Goal: Task Accomplishment & Management: Manage account settings

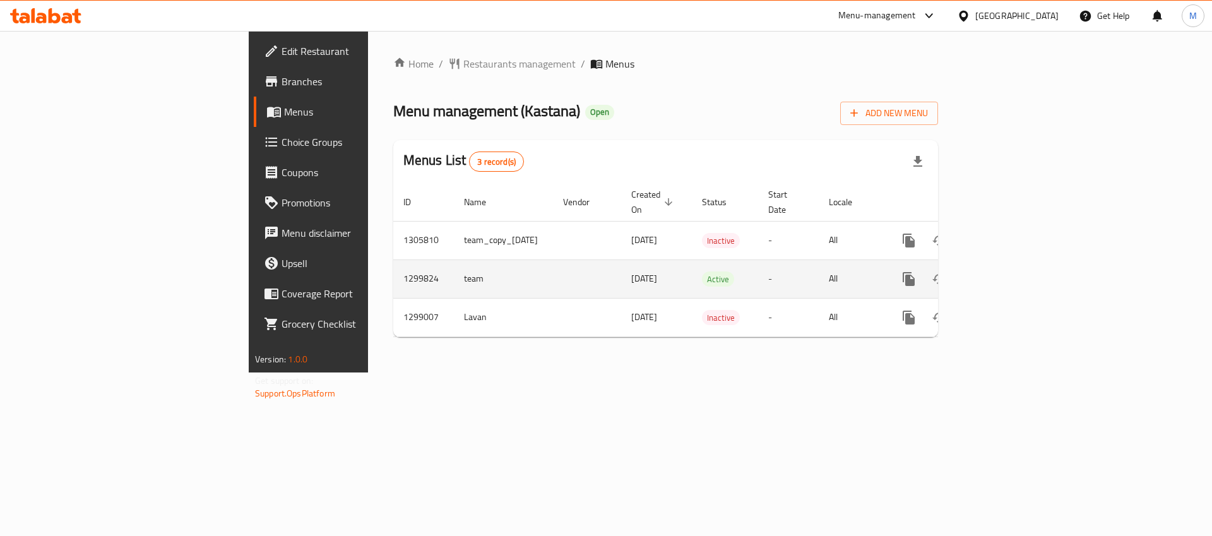
click at [393, 266] on td "1299824" at bounding box center [423, 278] width 61 height 39
copy td "1299824"
click at [1008, 271] on icon "enhanced table" at bounding box center [999, 278] width 15 height 15
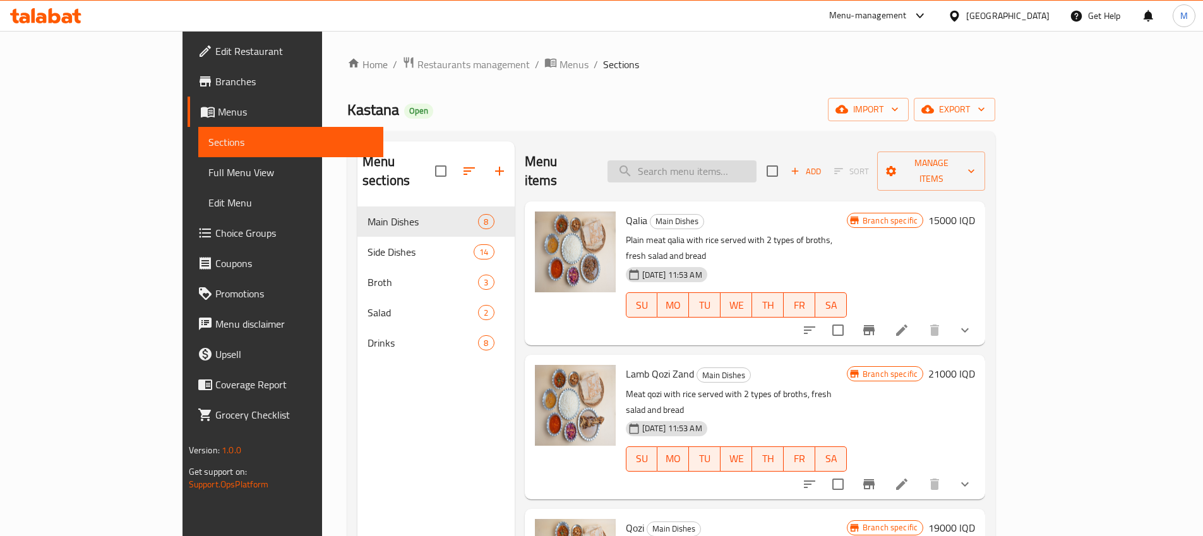
click at [756, 160] on input "search" at bounding box center [681, 171] width 149 height 22
type input "rice and brot"
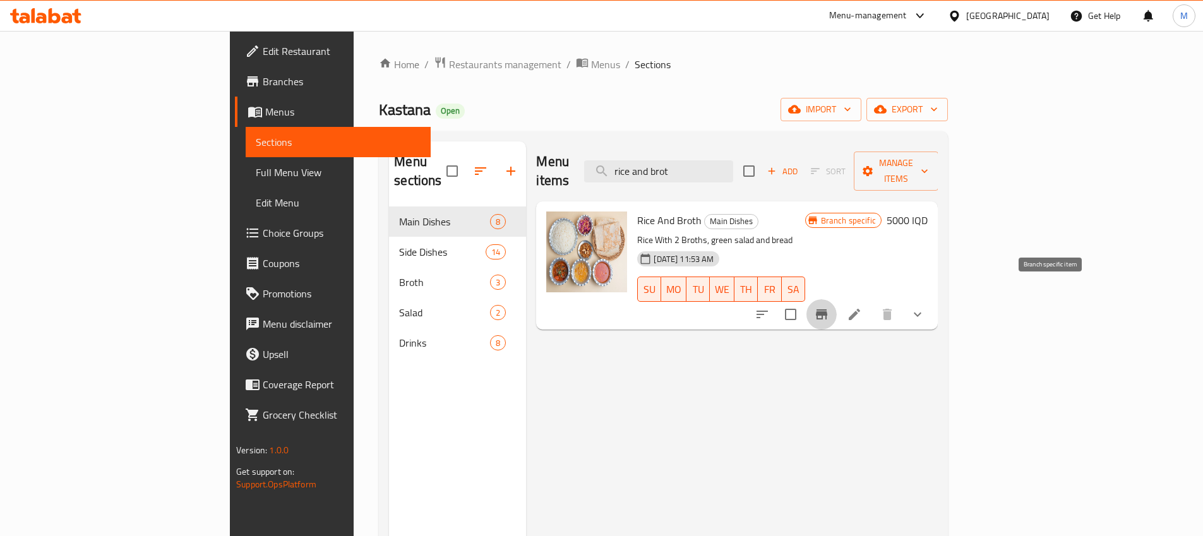
click at [827, 309] on icon "Branch-specific-item" at bounding box center [821, 314] width 11 height 10
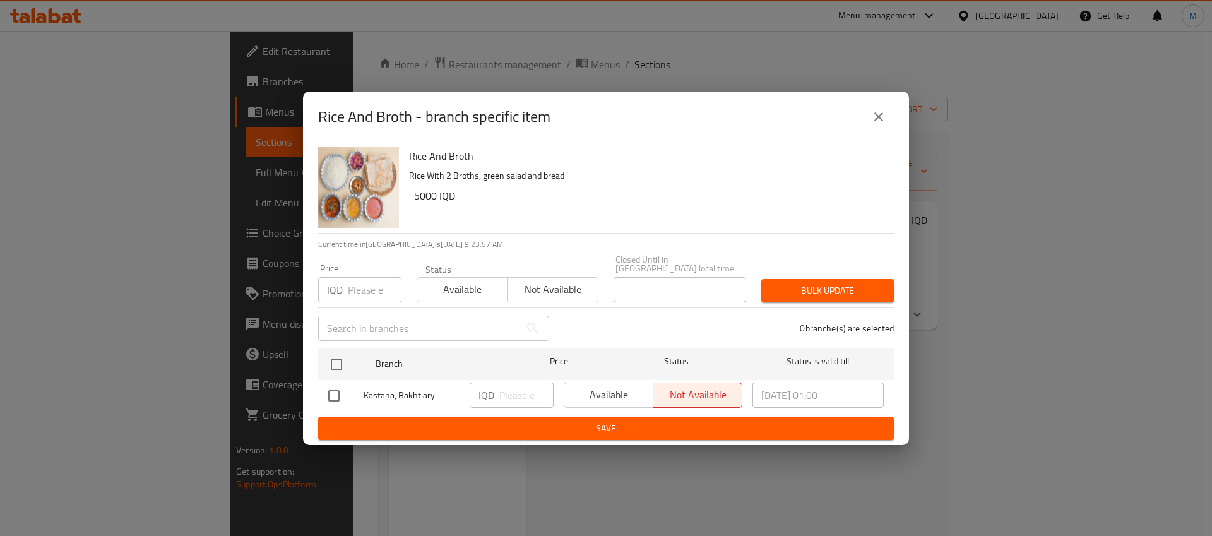
click at [614, 391] on div "Available Not available" at bounding box center [653, 395] width 179 height 25
click at [615, 390] on div "Available Not available" at bounding box center [653, 395] width 179 height 25
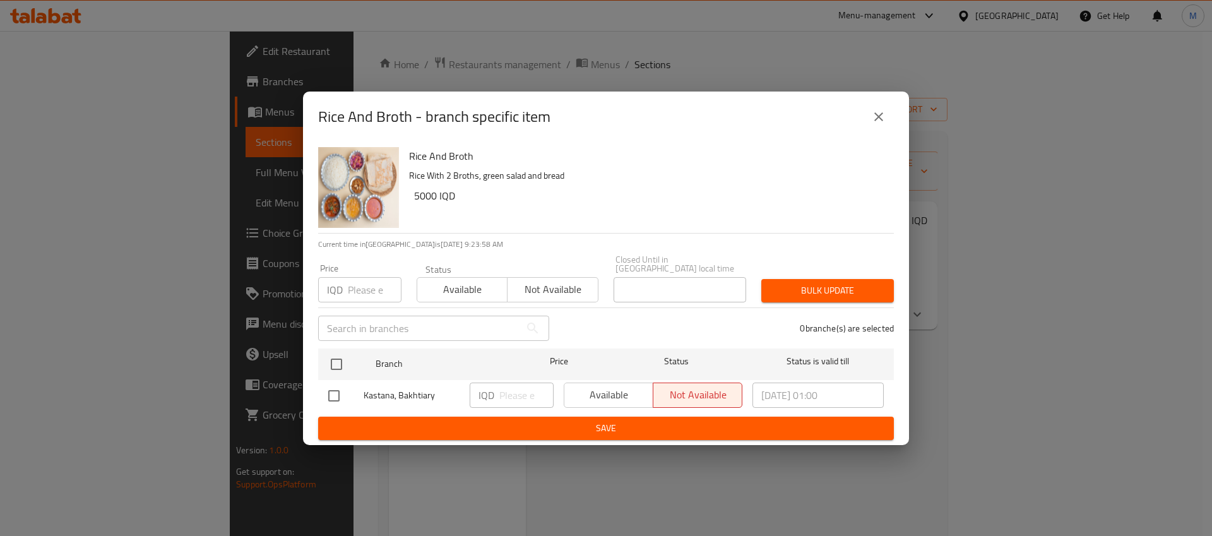
click at [615, 390] on div "Available Not available" at bounding box center [653, 395] width 179 height 25
click at [616, 391] on div "Available Not available" at bounding box center [653, 395] width 179 height 25
click at [616, 390] on div "Available Not available" at bounding box center [653, 395] width 179 height 25
click at [616, 388] on div "Available Not available" at bounding box center [653, 395] width 179 height 25
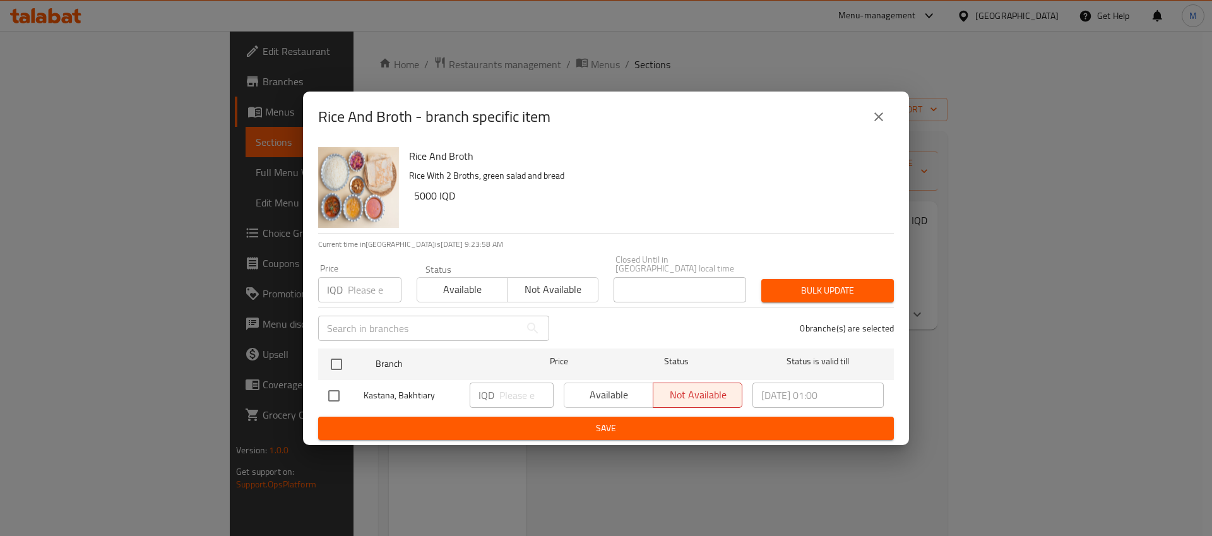
click at [622, 388] on div "Available Not available" at bounding box center [653, 395] width 179 height 25
click at [619, 387] on div "Available Not available" at bounding box center [653, 395] width 179 height 25
click at [623, 388] on div "Available Not available" at bounding box center [653, 395] width 179 height 25
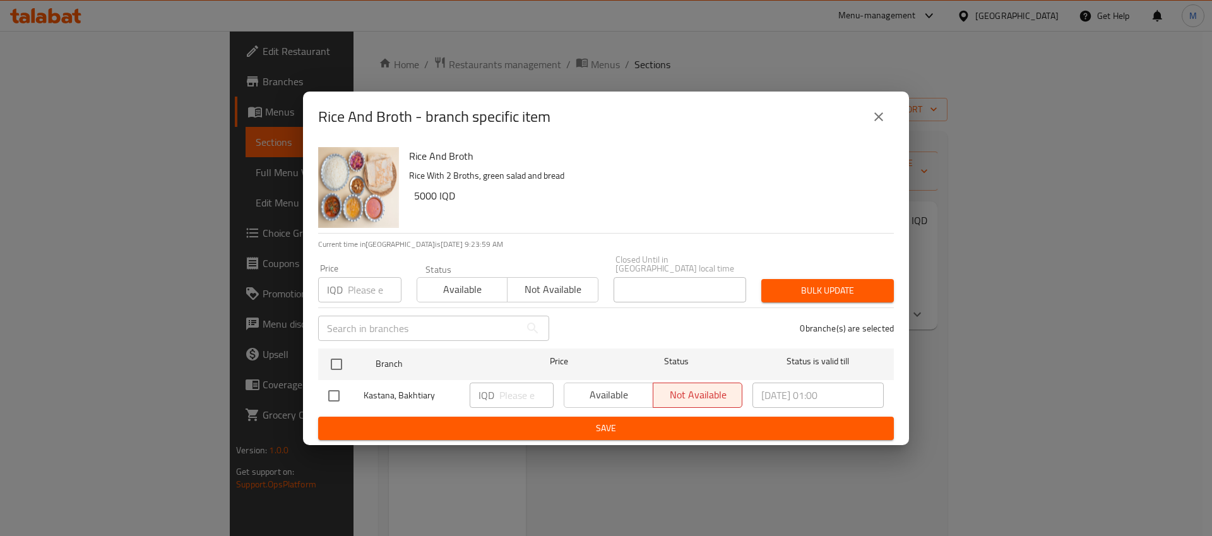
click at [622, 387] on div "Available Not available" at bounding box center [653, 395] width 179 height 25
click at [624, 388] on div "Available Not available" at bounding box center [653, 395] width 179 height 25
click at [629, 390] on div "Available Not available" at bounding box center [653, 395] width 179 height 25
click at [874, 119] on icon "close" at bounding box center [878, 116] width 15 height 15
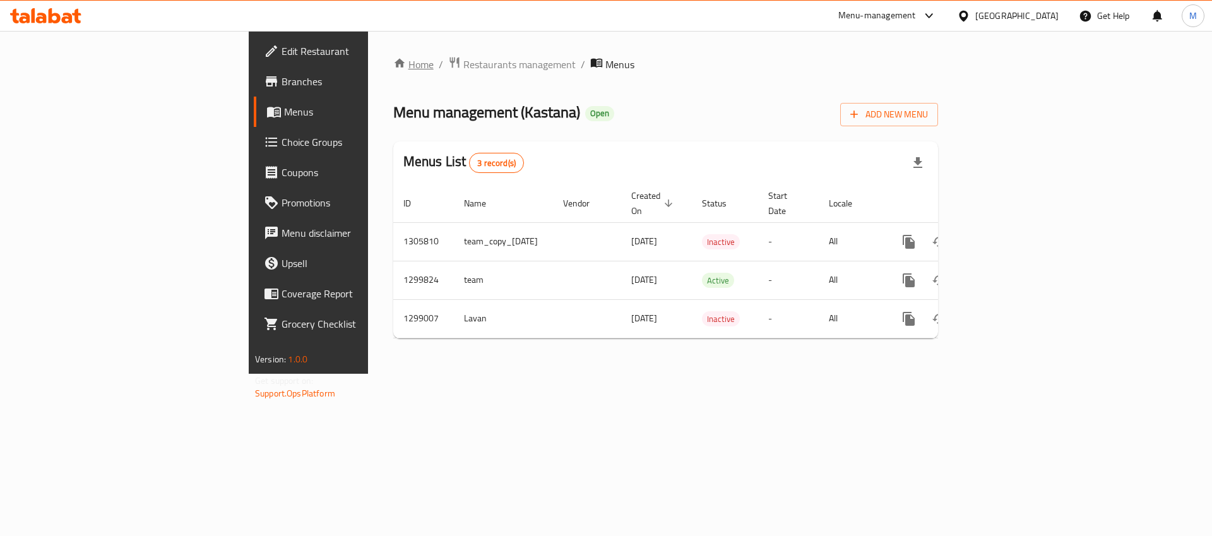
click at [393, 69] on link "Home" at bounding box center [413, 64] width 40 height 15
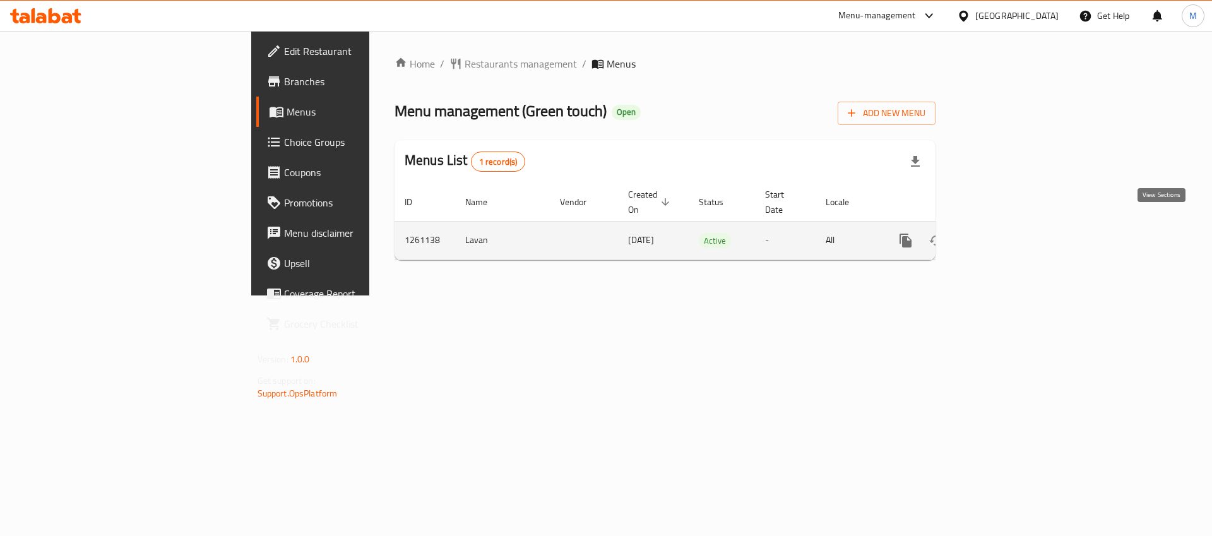
click at [1004, 233] on icon "enhanced table" at bounding box center [996, 240] width 15 height 15
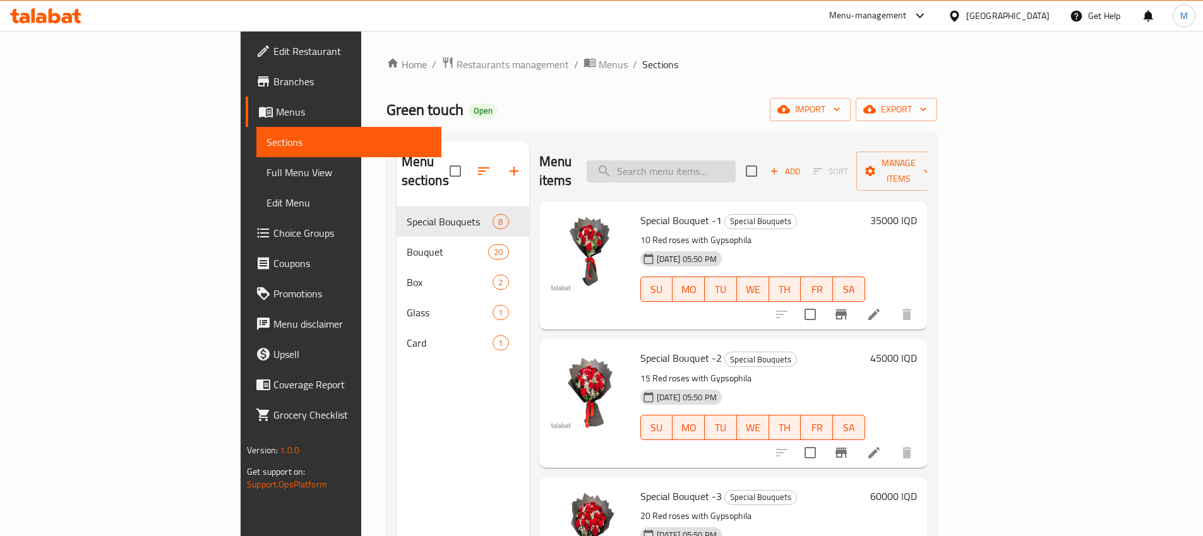
click at [726, 167] on input "search" at bounding box center [660, 171] width 149 height 22
paste input "681226729"
type input "681226729"
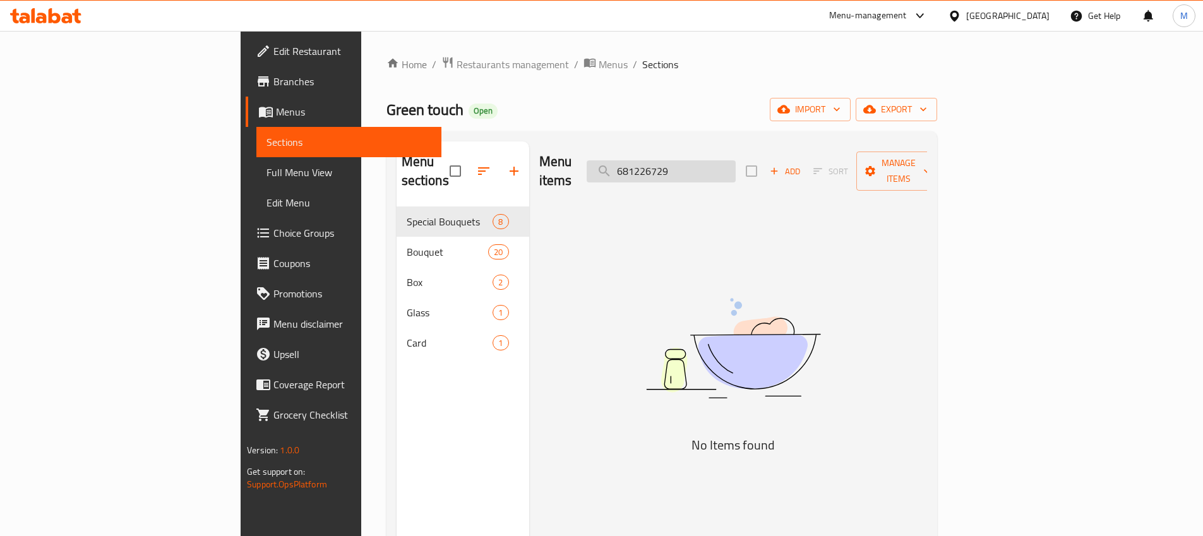
click at [720, 165] on input "681226729" at bounding box center [660, 171] width 149 height 22
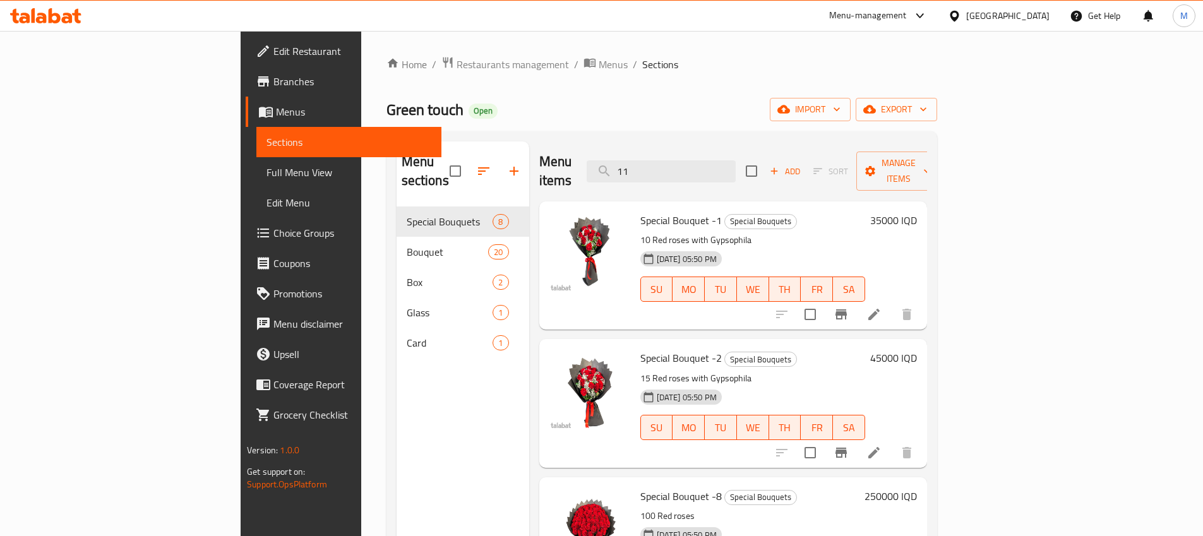
type input "1"
type input "love"
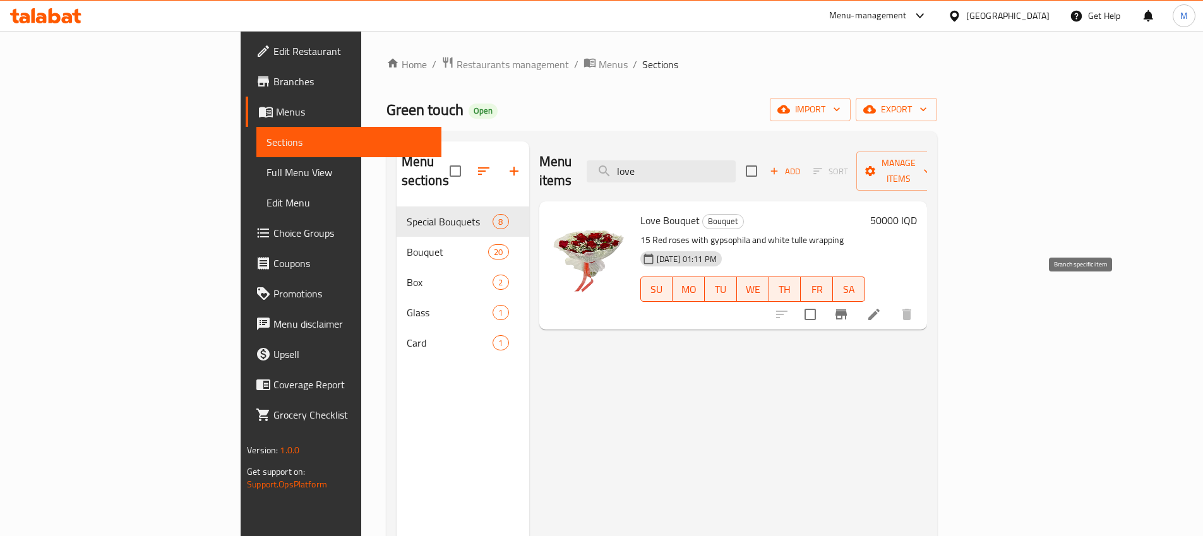
click at [847, 309] on icon "Branch-specific-item" at bounding box center [840, 314] width 11 height 10
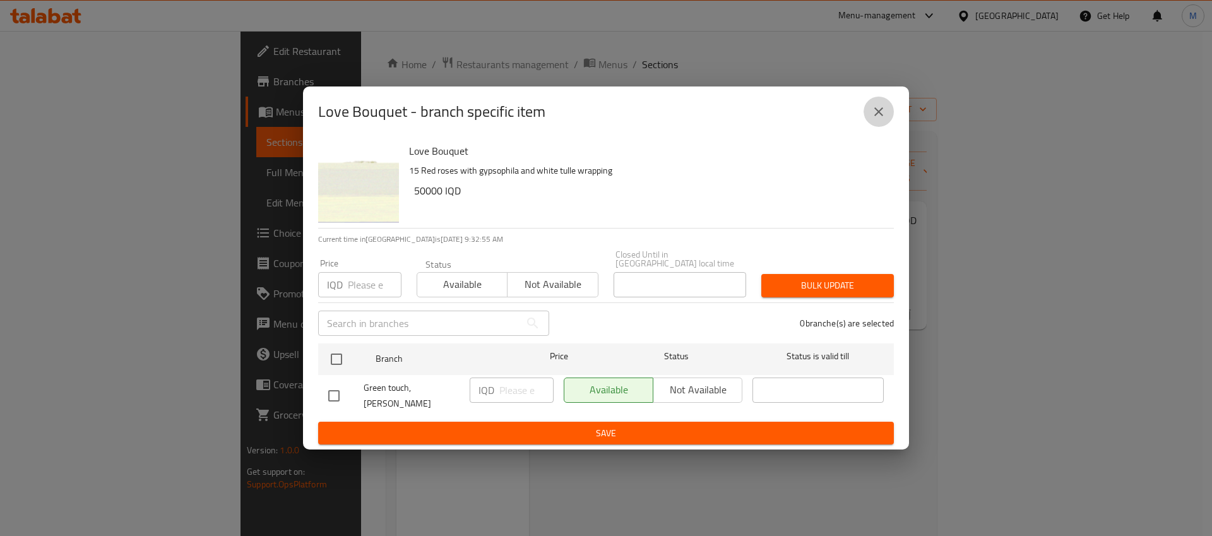
click at [864, 124] on button "close" at bounding box center [879, 112] width 30 height 30
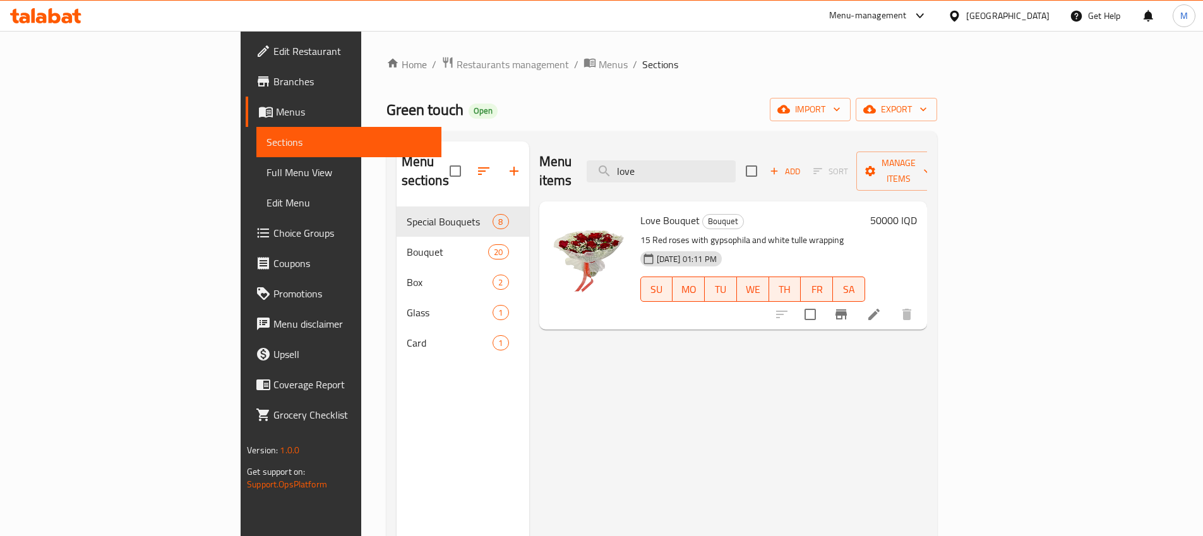
drag, startPoint x: 1120, startPoint y: 400, endPoint x: 1051, endPoint y: 362, distance: 78.5
click at [927, 401] on div "Menu items love Add Sort Manage items Love Bouquet Bouquet 15 Red roses with gy…" at bounding box center [728, 409] width 398 height 536
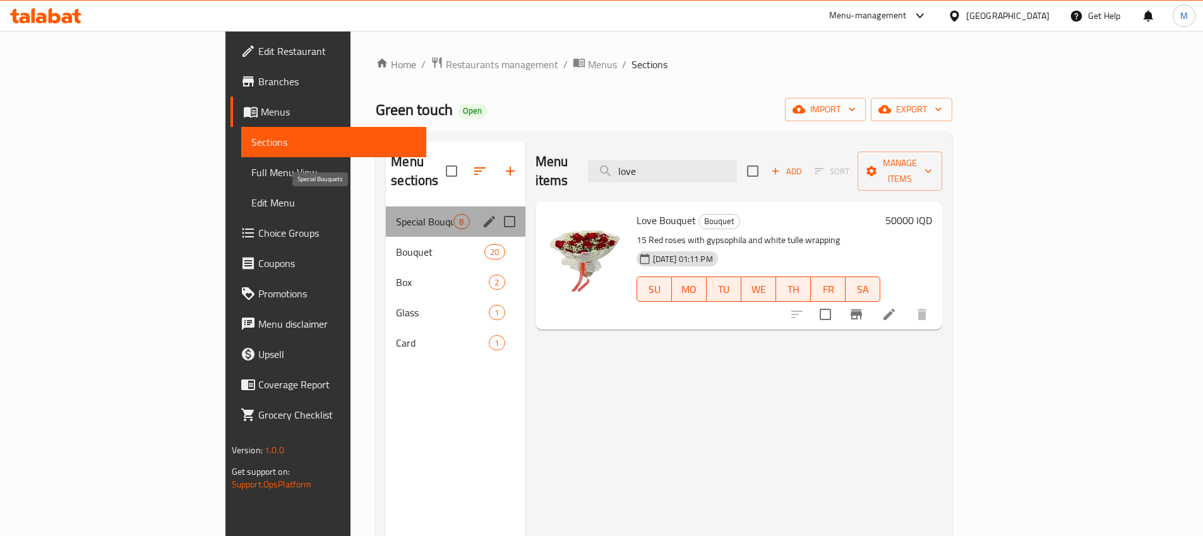
click at [396, 214] on span "Special Bouquets" at bounding box center [424, 221] width 57 height 15
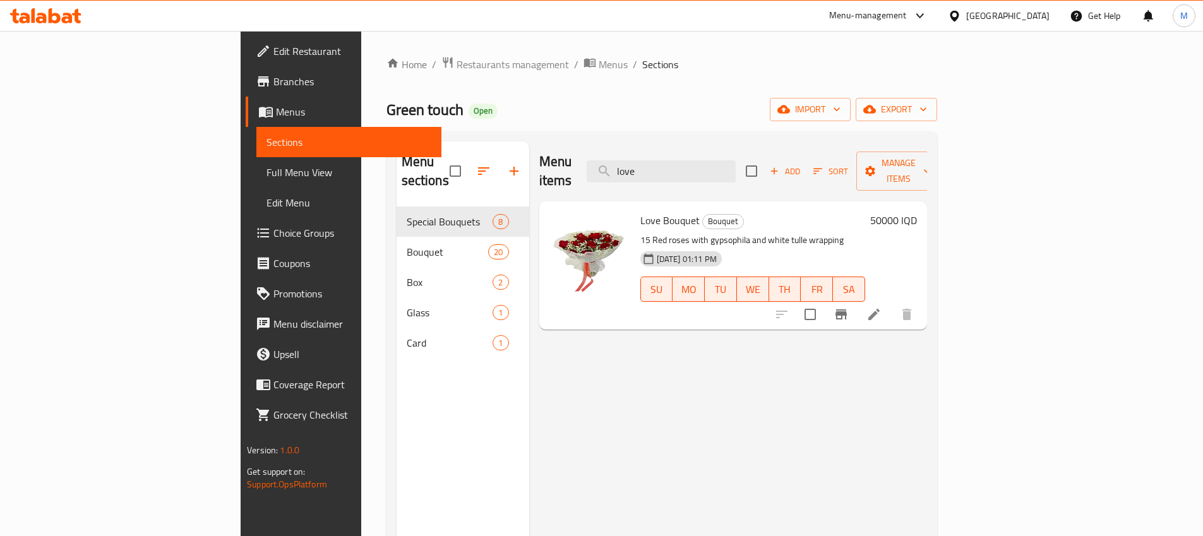
drag, startPoint x: 766, startPoint y: 157, endPoint x: 664, endPoint y: 153, distance: 101.7
click at [663, 153] on div "Menu items love Add Sort Manage items" at bounding box center [733, 171] width 388 height 60
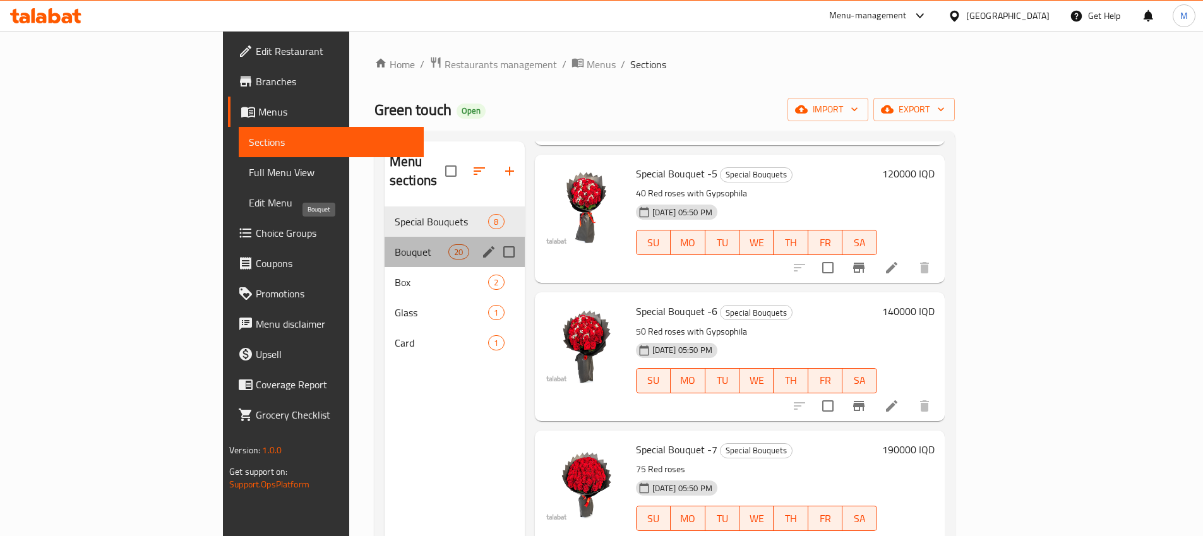
click at [395, 244] on span "Bouquet" at bounding box center [422, 251] width 54 height 15
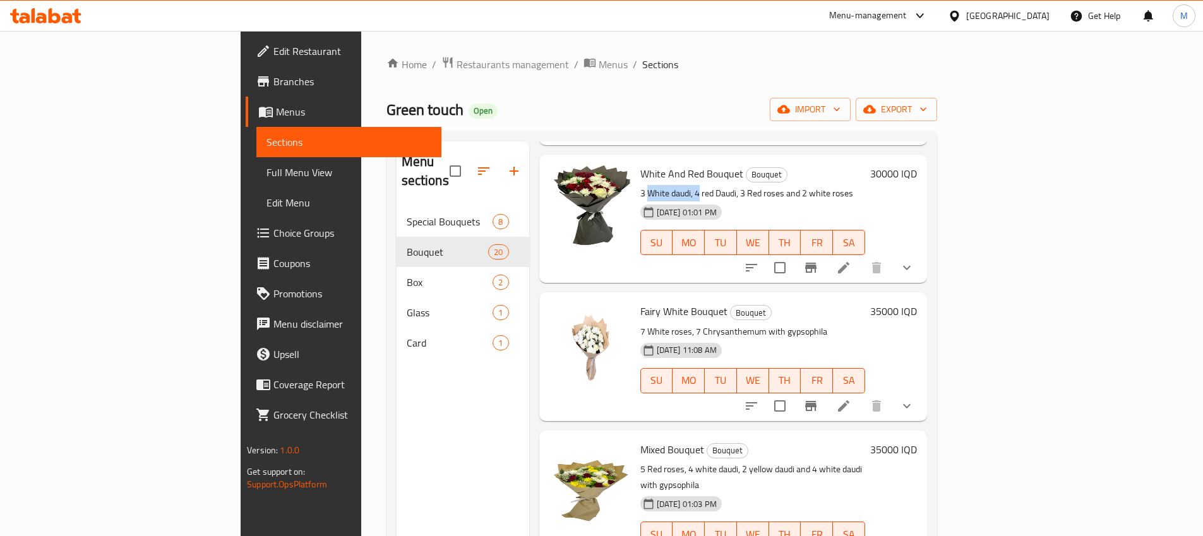
drag, startPoint x: 593, startPoint y: 174, endPoint x: 639, endPoint y: 174, distance: 45.5
click at [640, 186] on p "3 White daudi, 4 red Daudi, 3 Red roses and 2 white roses" at bounding box center [752, 194] width 225 height 16
click at [648, 186] on p "3 White daudi, 4 red Daudi, 3 Red roses and 2 white roses" at bounding box center [752, 194] width 225 height 16
drag, startPoint x: 654, startPoint y: 175, endPoint x: 695, endPoint y: 175, distance: 41.0
click at [695, 186] on p "3 White daudi, 4 red Daudi, 3 Red roses and 2 white roses" at bounding box center [752, 194] width 225 height 16
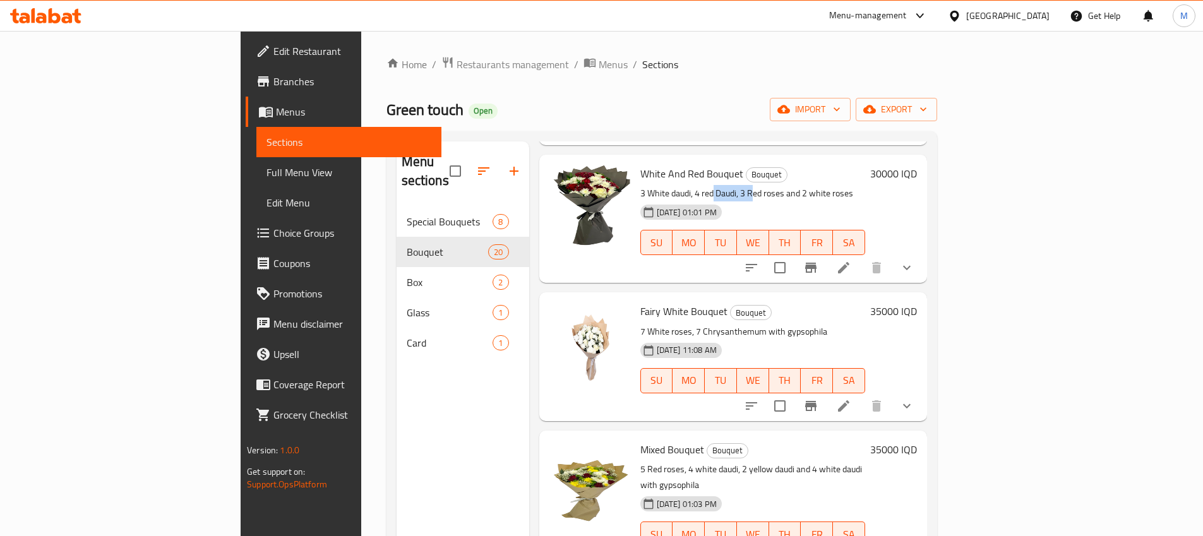
click at [695, 186] on p "3 White daudi, 4 red Daudi, 3 Red roses and 2 white roses" at bounding box center [752, 194] width 225 height 16
drag, startPoint x: 610, startPoint y: 174, endPoint x: 627, endPoint y: 175, distance: 17.7
click at [640, 186] on p "3 White daudi, 4 red Daudi, 3 Red roses and 2 white roses" at bounding box center [752, 194] width 225 height 16
click at [849, 262] on icon at bounding box center [843, 267] width 11 height 11
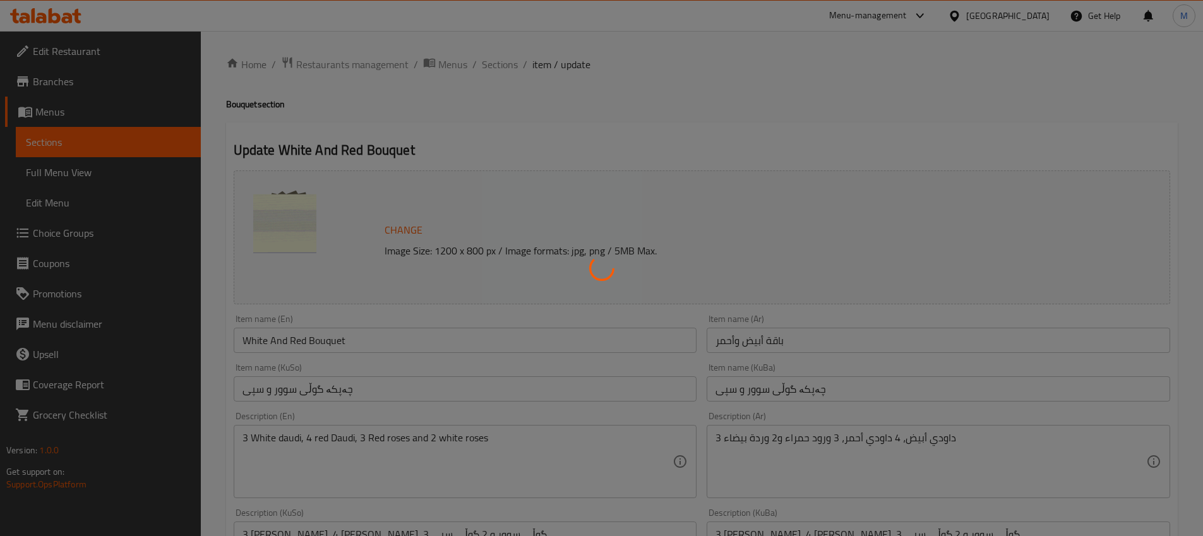
type input "إختيارك من لون ورق التغليف:"
type input "هەڵبژاردنت لە ڕەنگی کاغەزی پێچان:"
type input "1"
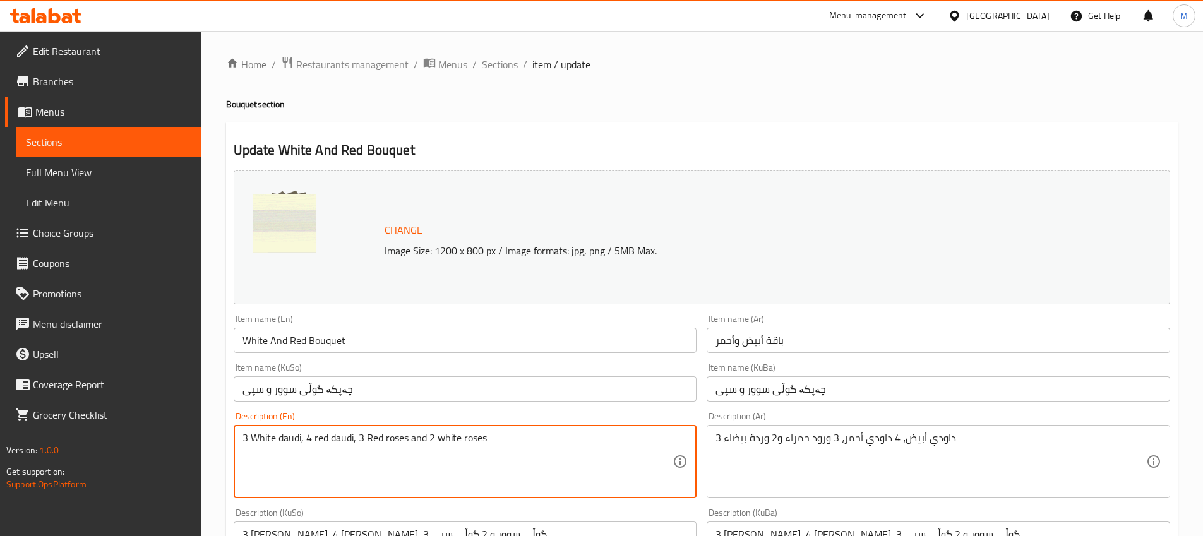
drag, startPoint x: 318, startPoint y: 441, endPoint x: 316, endPoint y: 450, distance: 9.6
click at [318, 441] on textarea "3 White daudi, 4 red daudi, 3 Red roses and 2 white roses" at bounding box center [457, 462] width 431 height 60
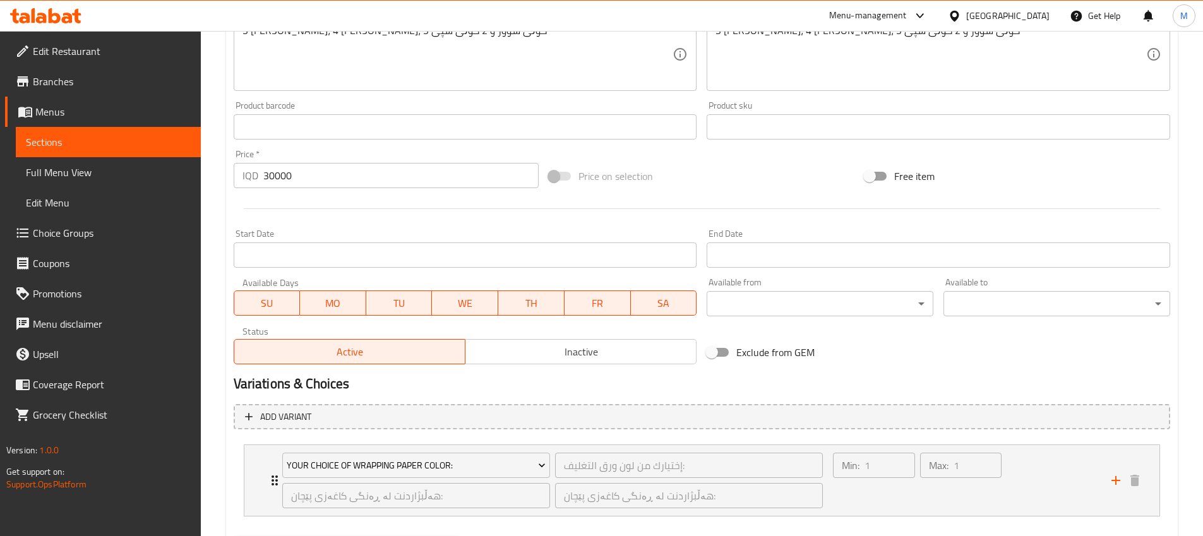
scroll to position [571, 0]
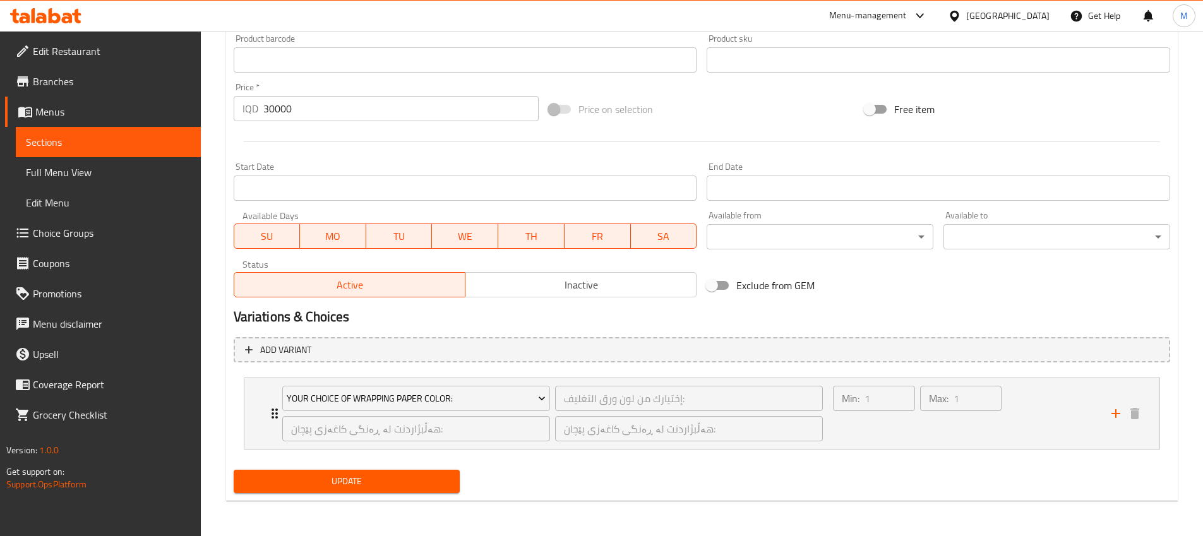
type textarea "3 White daudi, 4 Red daudi, 3 Red roses and 2 white roses"
click at [397, 483] on span "Update" at bounding box center [347, 481] width 206 height 16
